Goal: Transaction & Acquisition: Purchase product/service

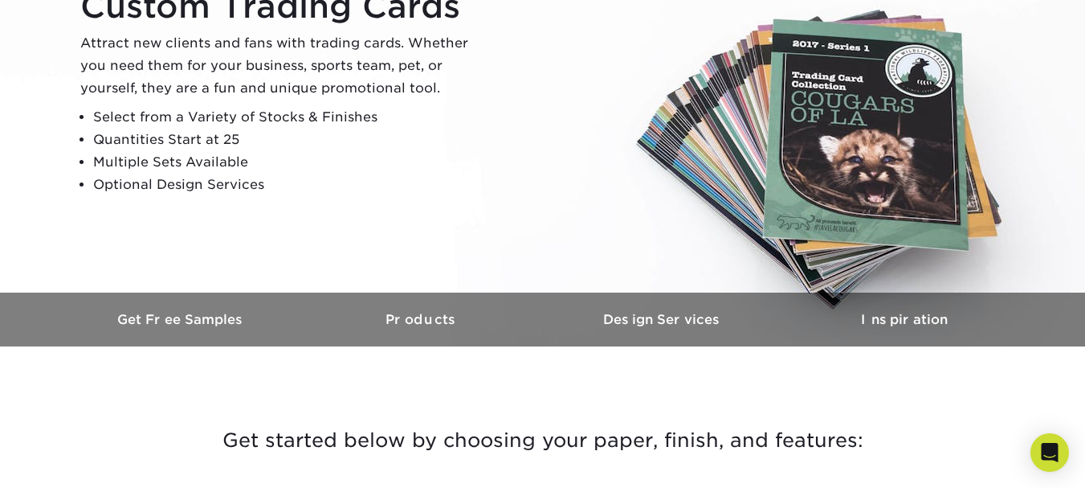
scroll to position [219, 0]
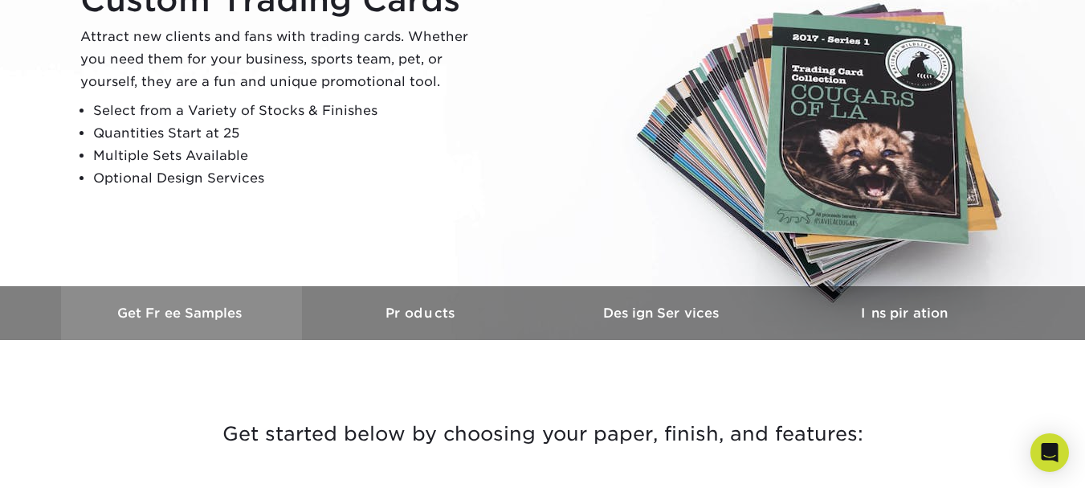
click at [244, 298] on link "Get Free Samples" at bounding box center [181, 313] width 241 height 54
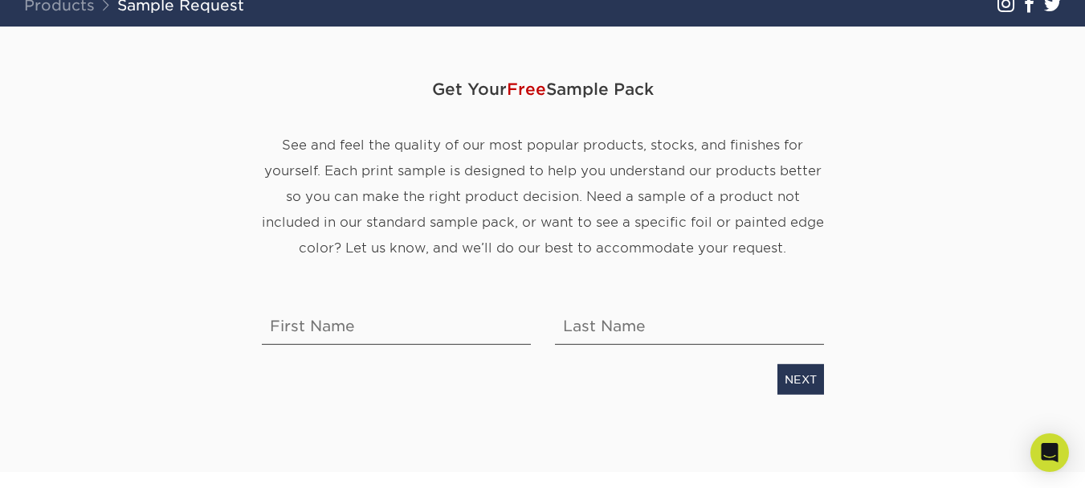
scroll to position [137, 0]
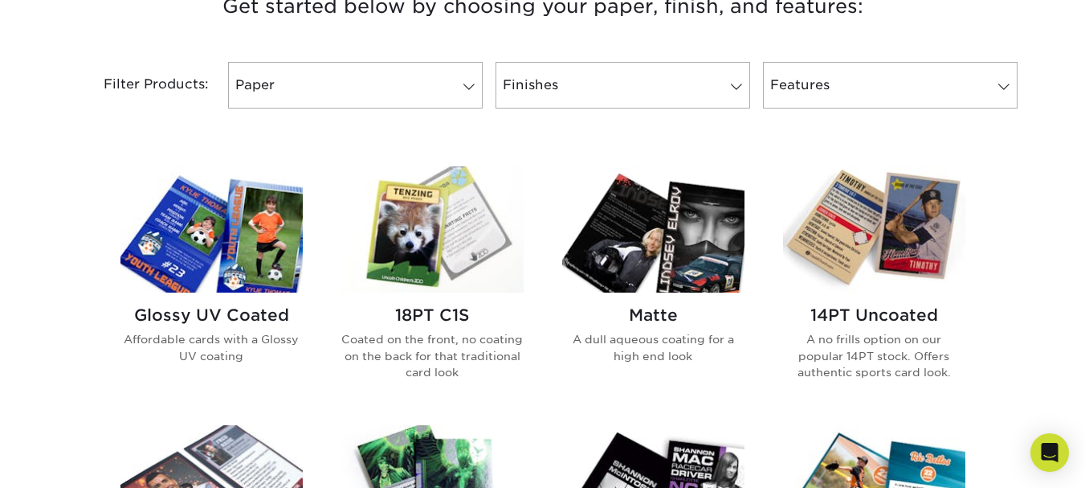
scroll to position [647, 0]
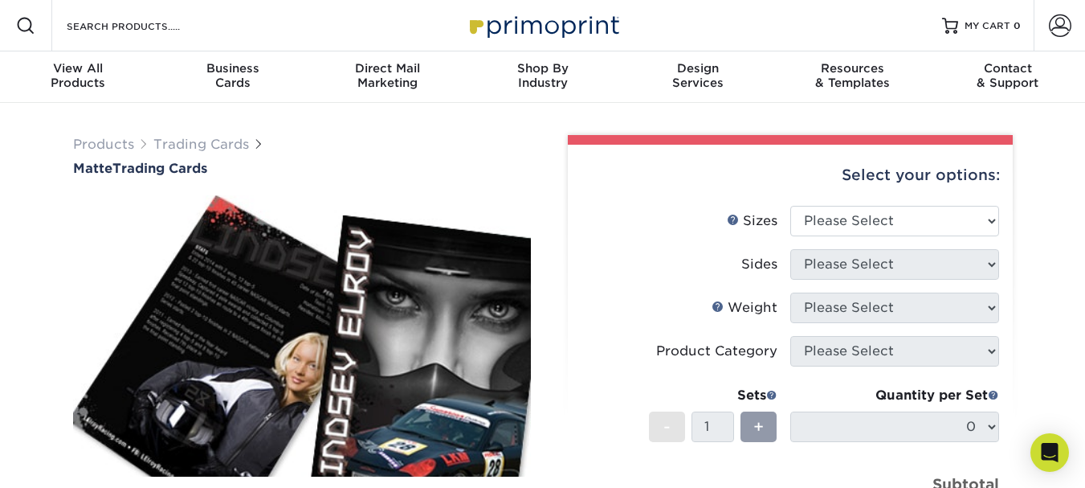
click at [900, 200] on div "Select your options:" at bounding box center [790, 175] width 419 height 61
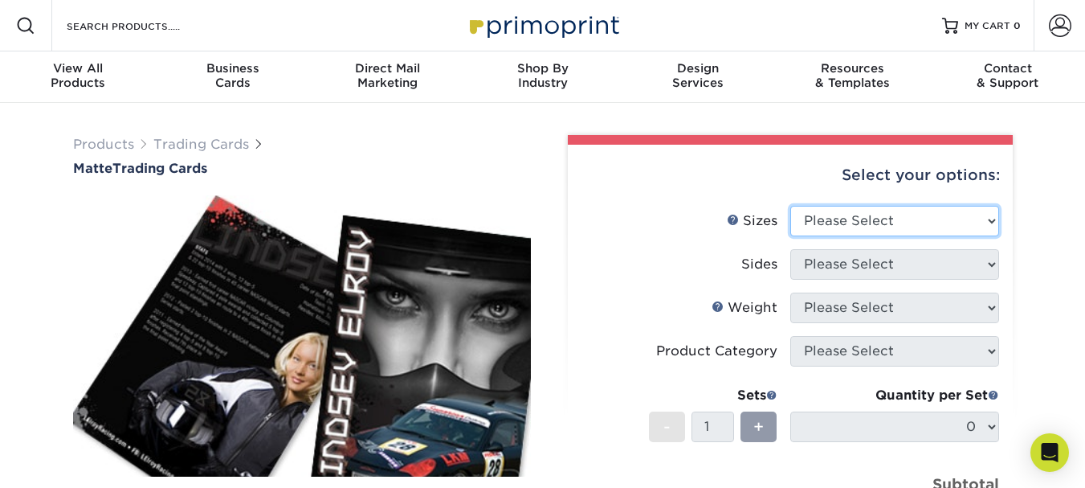
click at [894, 220] on select "Please Select 2.5" x 3.5"" at bounding box center [895, 221] width 209 height 31
select select "2.50x3.50"
click at [791, 206] on select "Please Select 2.5" x 3.5"" at bounding box center [895, 221] width 209 height 31
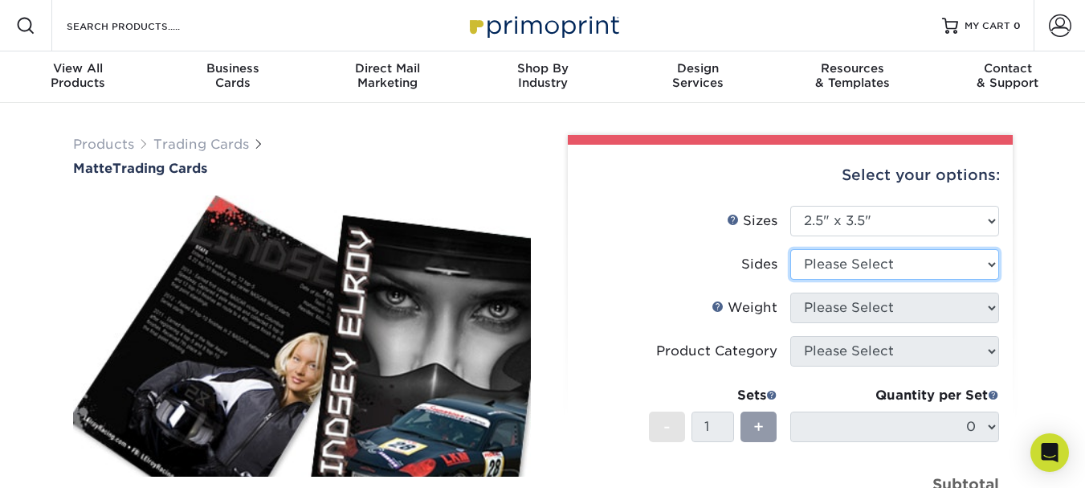
click at [877, 250] on select "Please Select Print Both Sides Print Front Only" at bounding box center [895, 264] width 209 height 31
select select "13abbda7-1d64-4f25-8bb2-c179b224825d"
click at [791, 249] on select "Please Select Print Both Sides Print Front Only" at bounding box center [895, 264] width 209 height 31
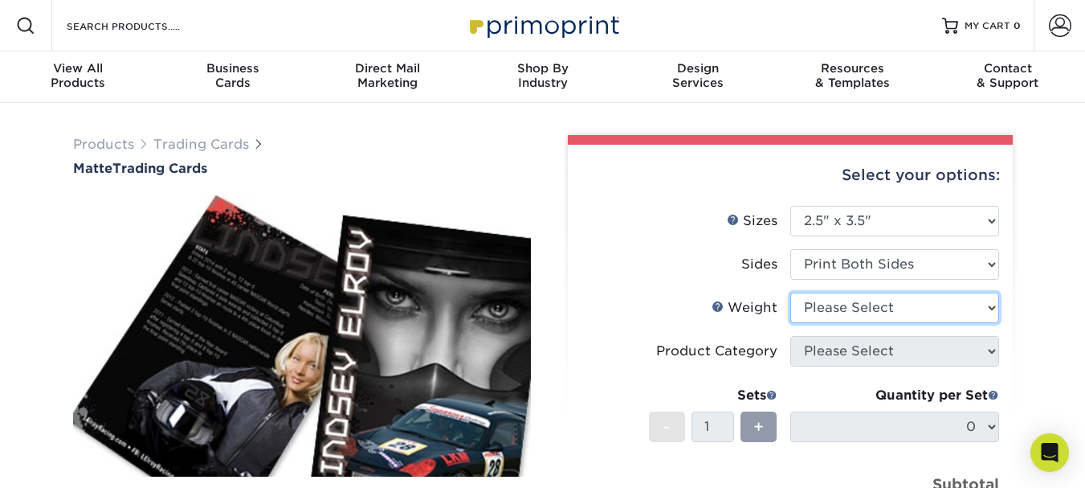
click at [838, 311] on select "Please Select 16PT 14PT" at bounding box center [895, 307] width 209 height 31
select select "16PT"
click at [791, 292] on select "Please Select 16PT 14PT" at bounding box center [895, 307] width 209 height 31
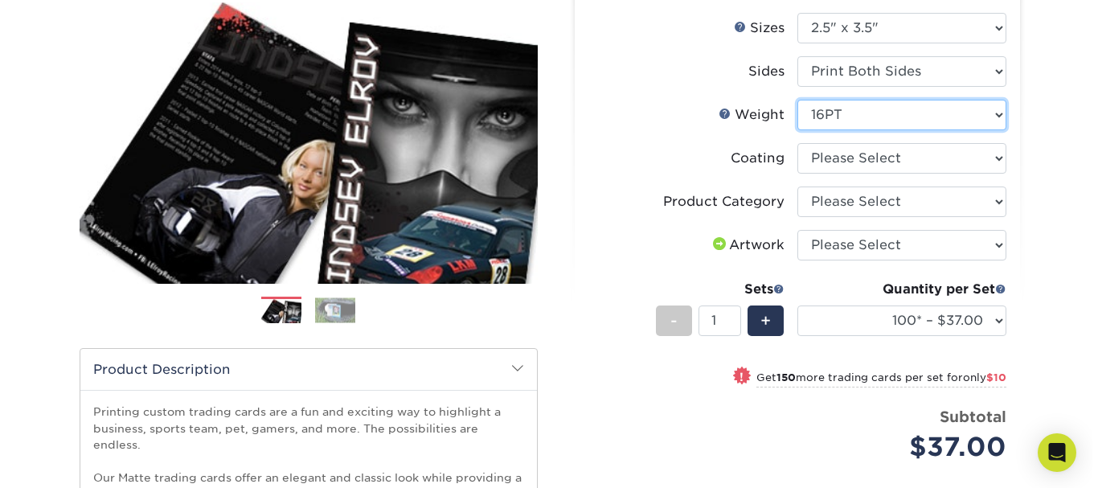
scroll to position [194, 0]
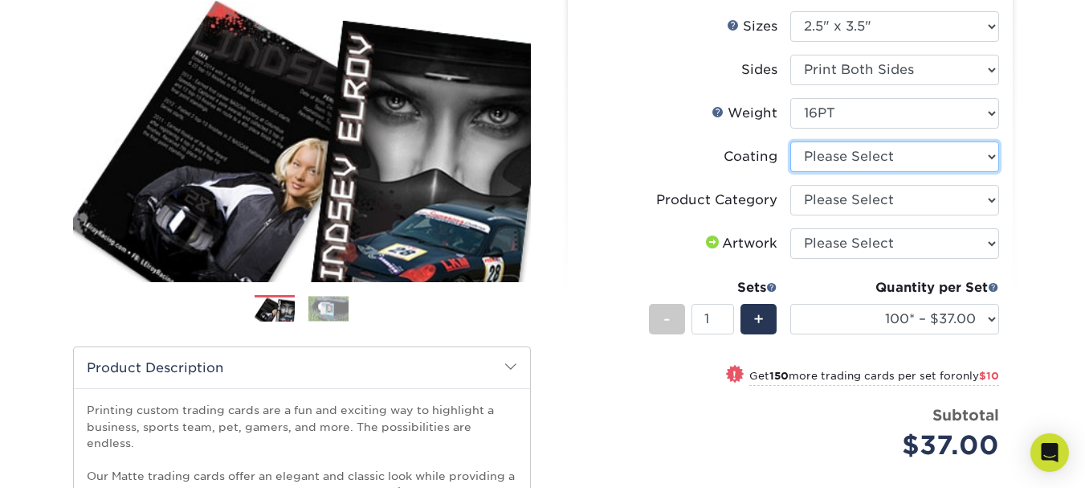
click at [891, 152] on select at bounding box center [895, 156] width 209 height 31
select select "121bb7b5-3b4d-429f-bd8d-bbf80e953313"
click at [791, 141] on select at bounding box center [895, 156] width 209 height 31
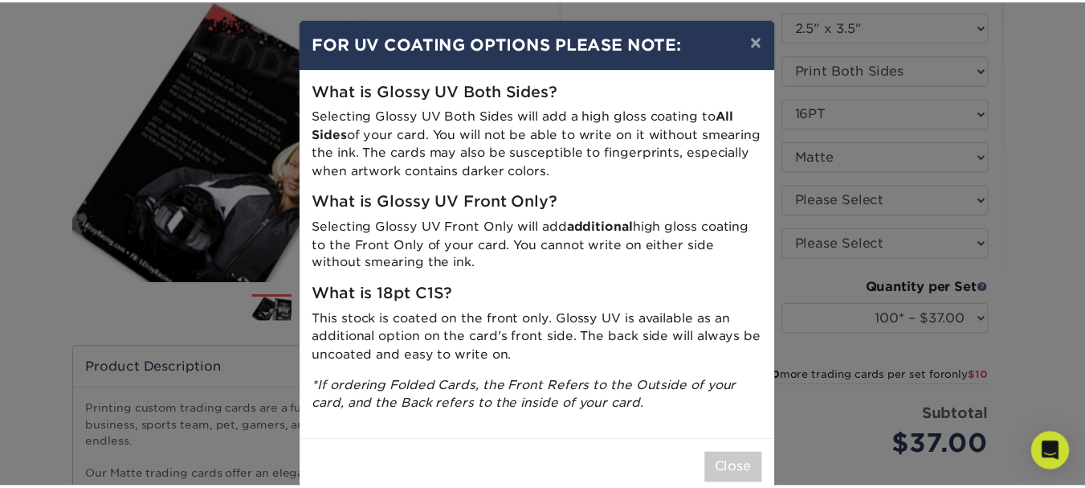
scroll to position [1, 0]
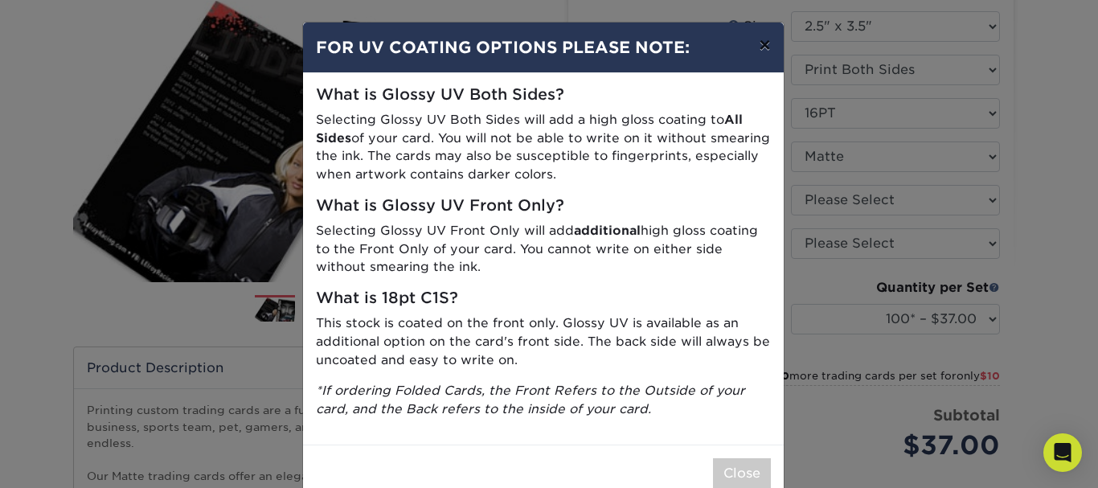
click at [758, 46] on button "×" at bounding box center [764, 44] width 37 height 45
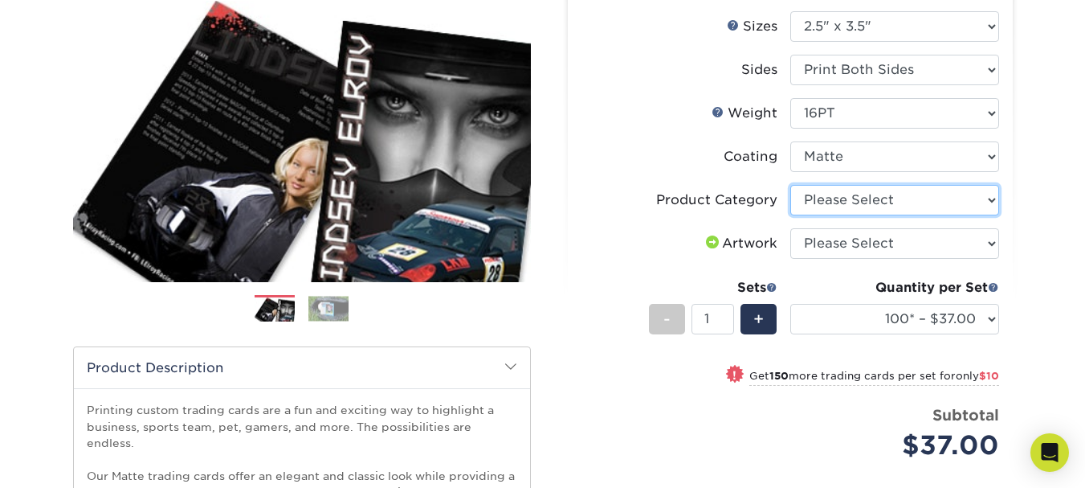
click at [879, 196] on select "Please Select Trading Cards" at bounding box center [895, 200] width 209 height 31
select select "c2f9bce9-36c2-409d-b101-c29d9d031e18"
click at [791, 185] on select "Please Select Trading Cards" at bounding box center [895, 200] width 209 height 31
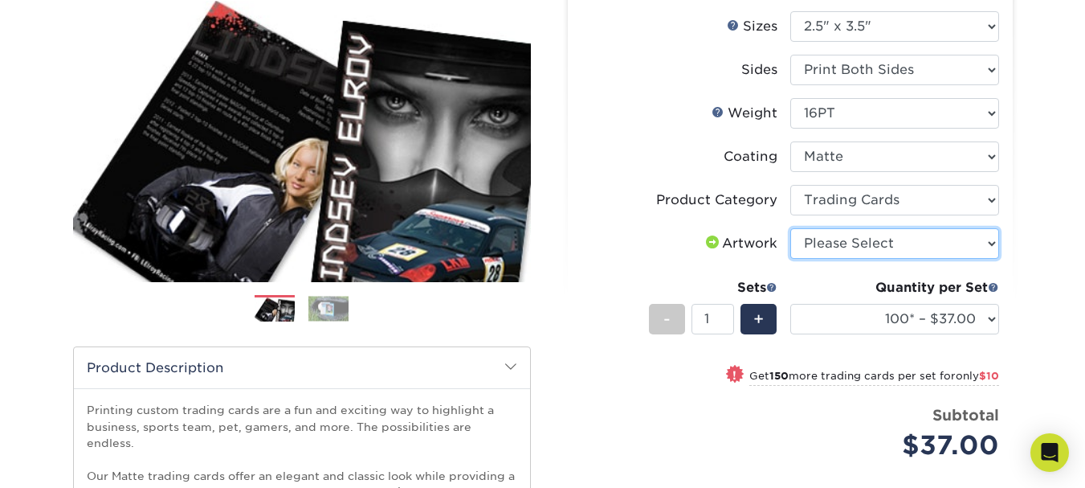
click at [876, 242] on select "Please Select I will upload files I need a design - $100" at bounding box center [895, 243] width 209 height 31
select select "upload"
click at [791, 228] on select "Please Select I will upload files I need a design - $100" at bounding box center [895, 243] width 209 height 31
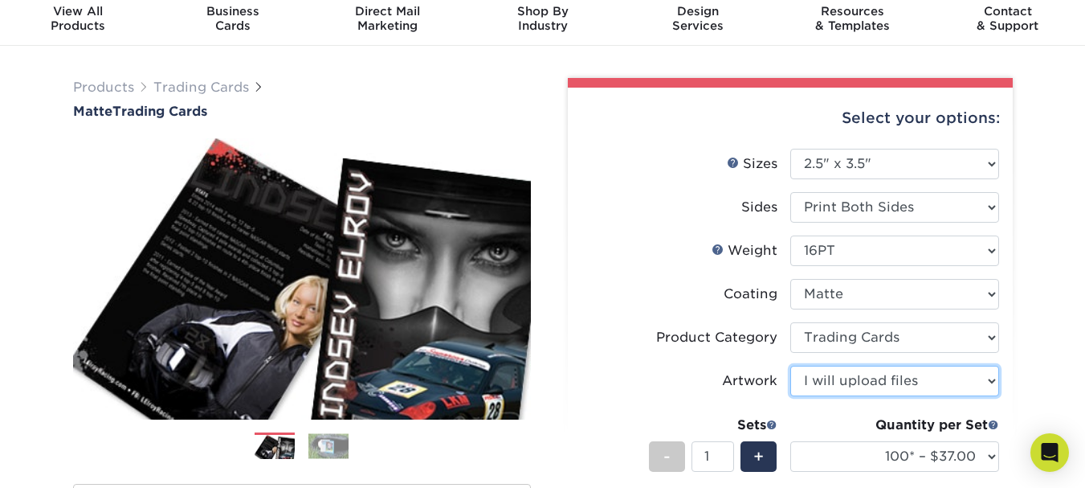
scroll to position [54, 0]
